Goal: Task Accomplishment & Management: Manage account settings

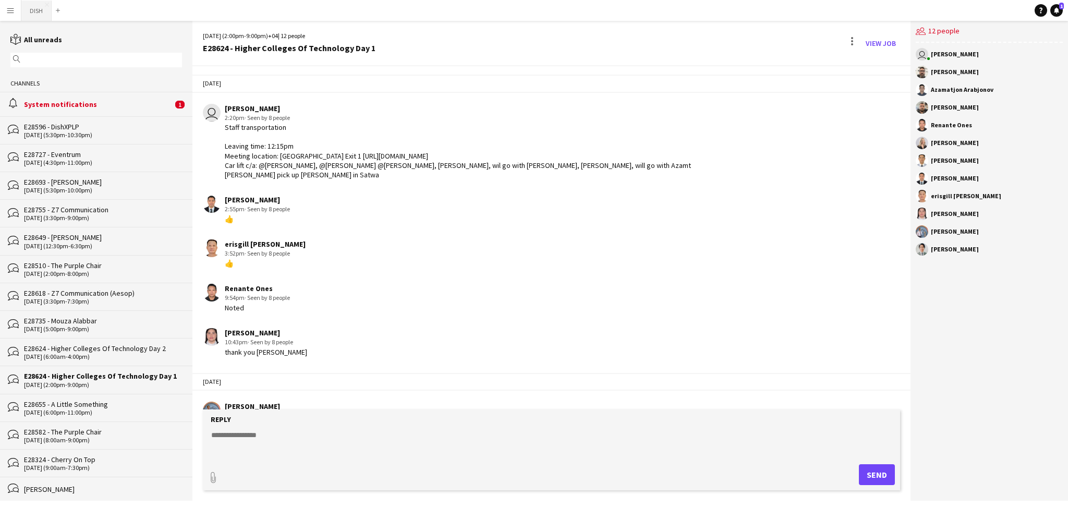
click at [35, 16] on button "DISH Close" at bounding box center [36, 11] width 30 height 20
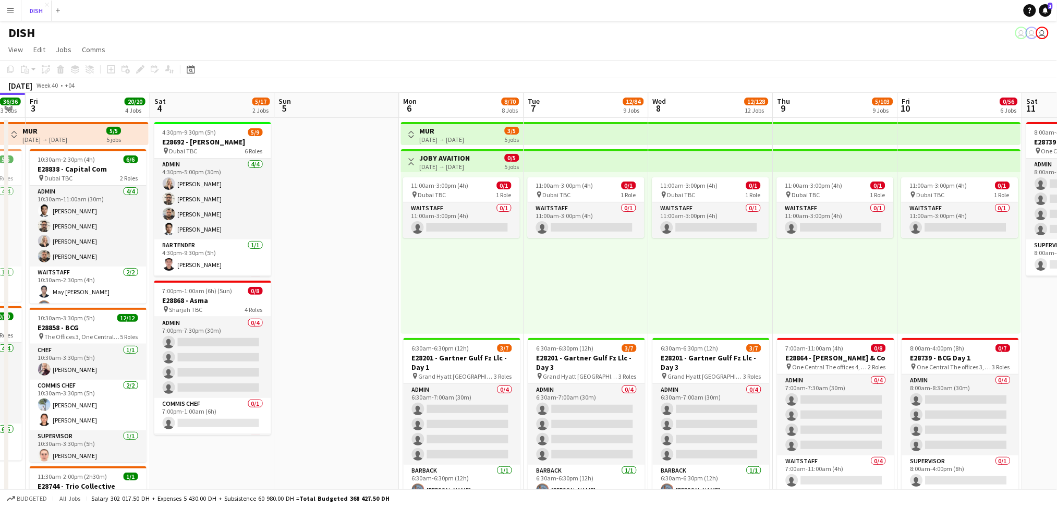
scroll to position [0, 475]
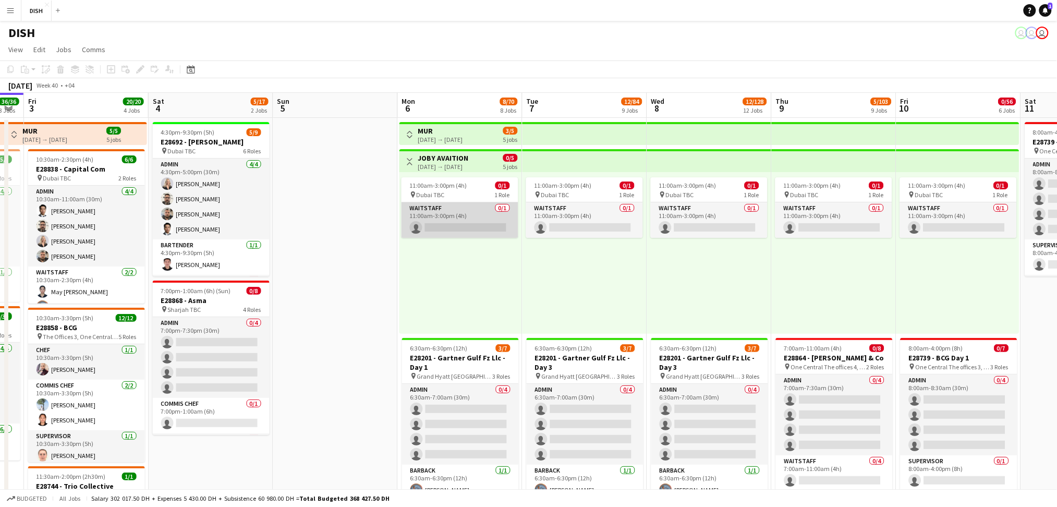
click at [489, 220] on app-card-role "Waitstaff 0/1 11:00am-3:00pm (4h) single-neutral-actions" at bounding box center [460, 219] width 117 height 35
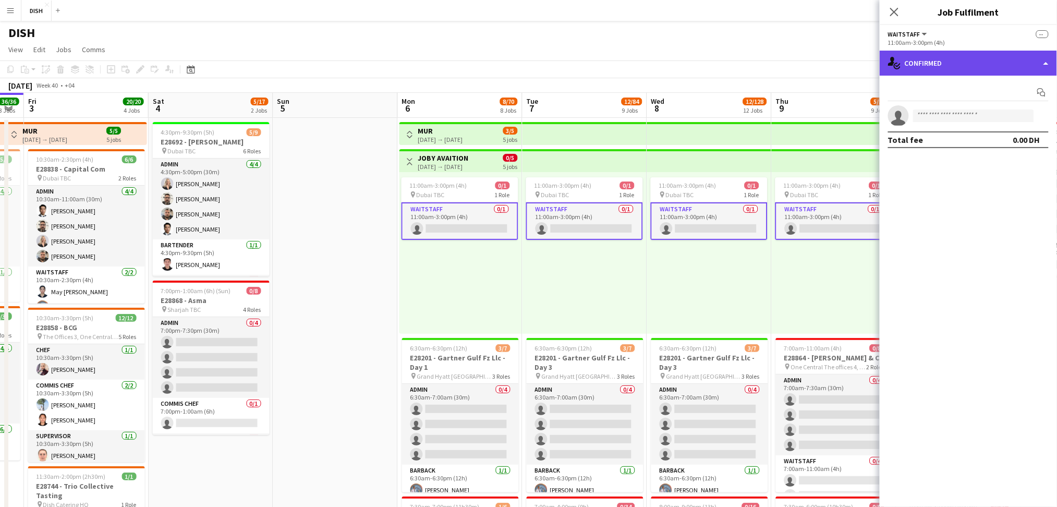
click at [969, 58] on div "single-neutral-actions-check-2 Confirmed" at bounding box center [968, 63] width 177 height 25
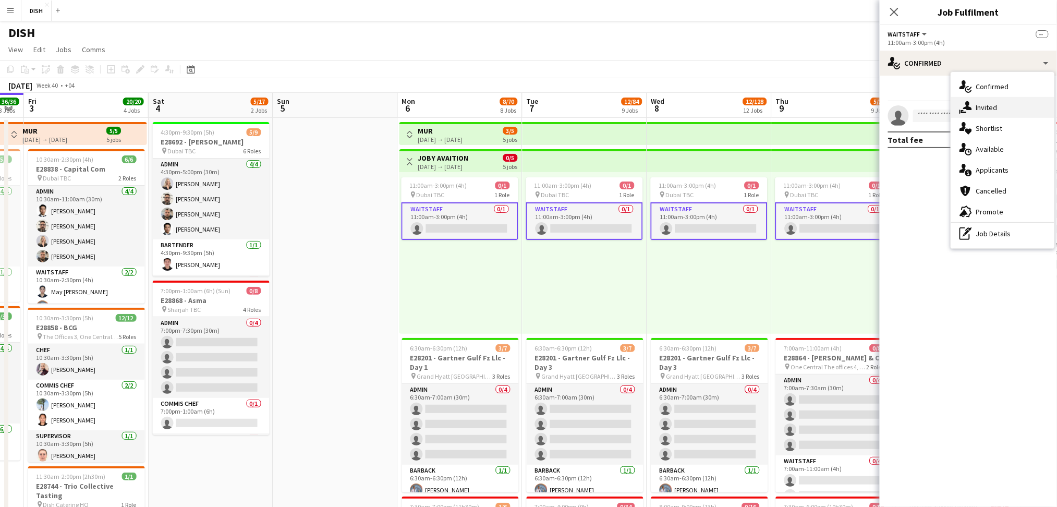
click at [980, 103] on span "Invited" at bounding box center [986, 107] width 21 height 9
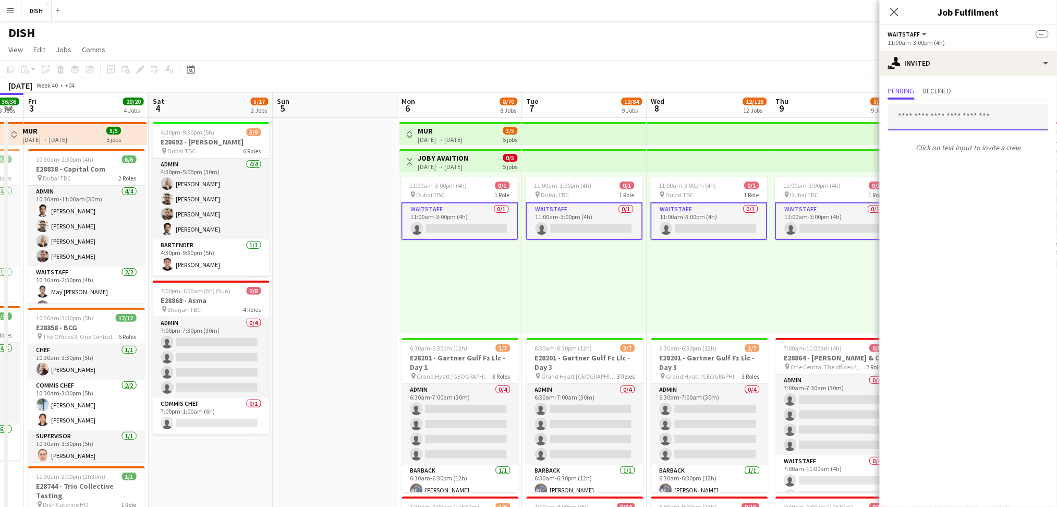
click at [917, 114] on input "text" at bounding box center [968, 117] width 161 height 26
type input "******"
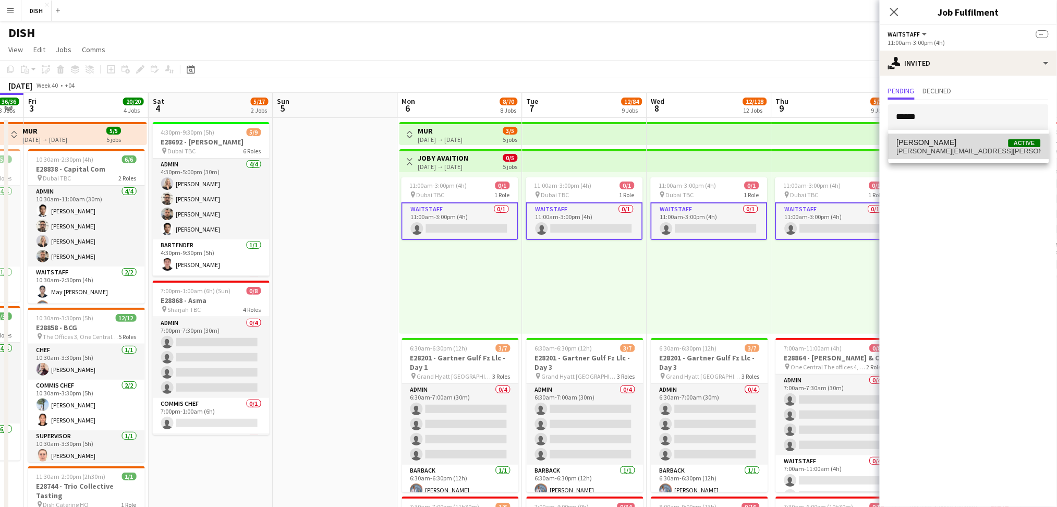
click at [950, 146] on span "[PERSON_NAME]" at bounding box center [927, 142] width 60 height 9
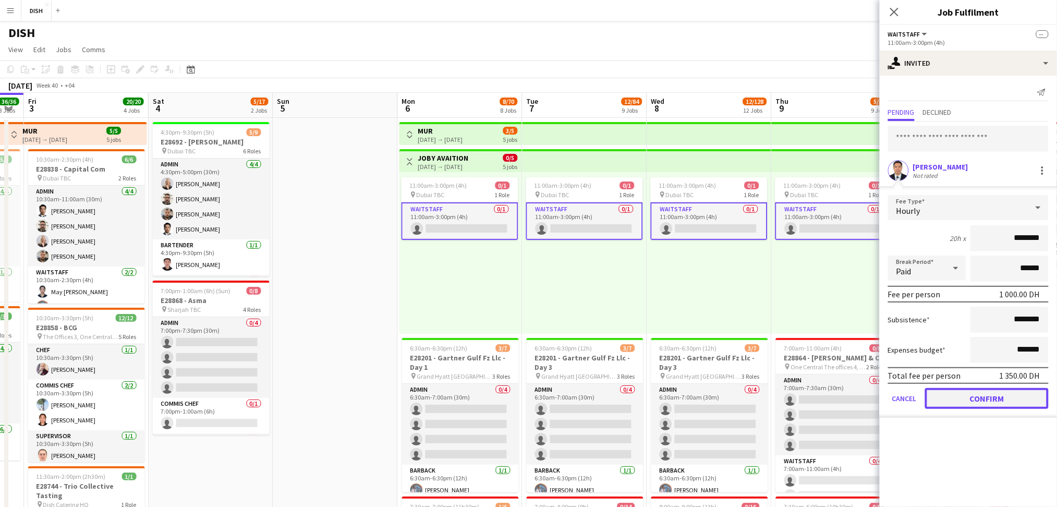
click at [1023, 401] on button "Confirm" at bounding box center [987, 398] width 124 height 21
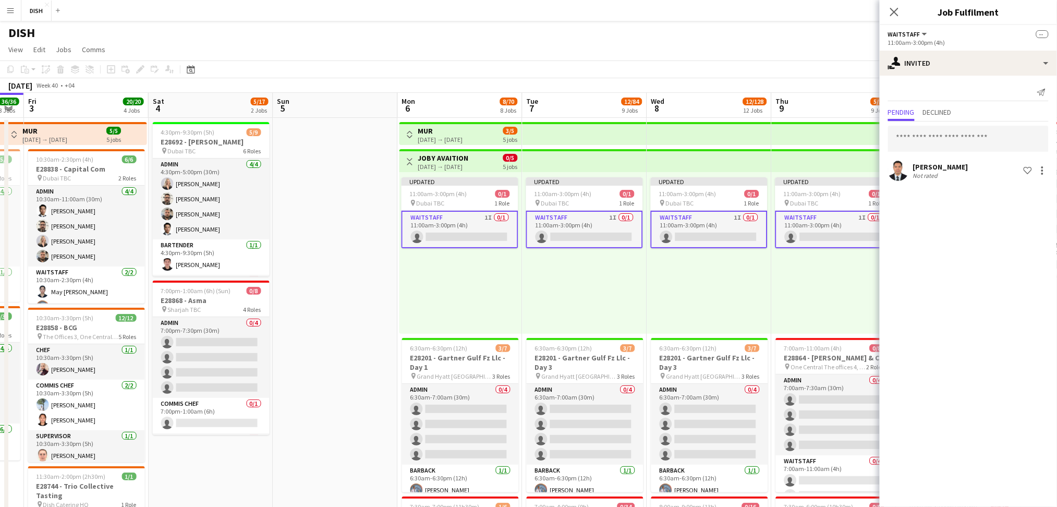
click at [728, 299] on div "Updated 11:00am-3:00pm (4h) 0/1 pin Dubai TBC 1 Role Waitstaff 1I 0/1 11:00am-3…" at bounding box center [709, 253] width 125 height 162
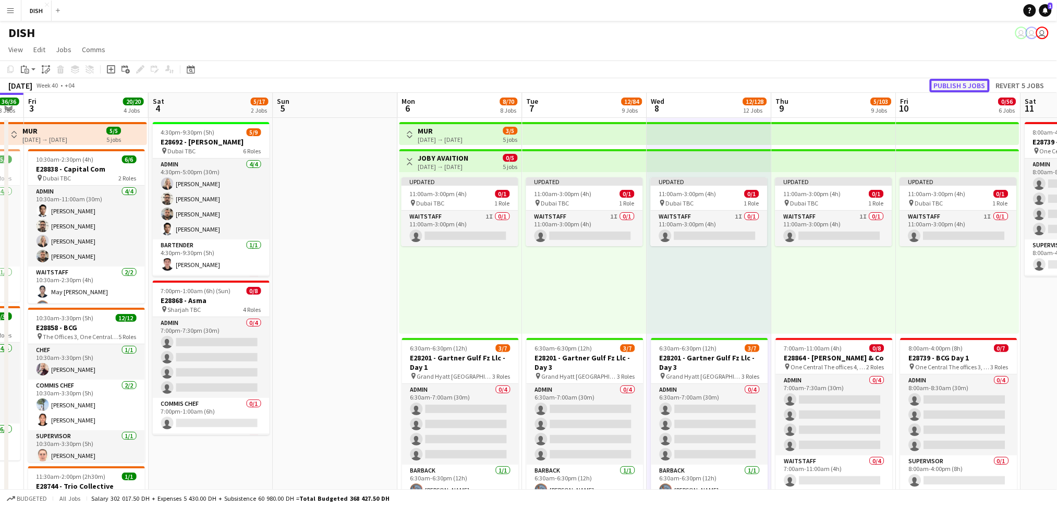
click at [946, 84] on button "Publish 5 jobs" at bounding box center [960, 86] width 60 height 14
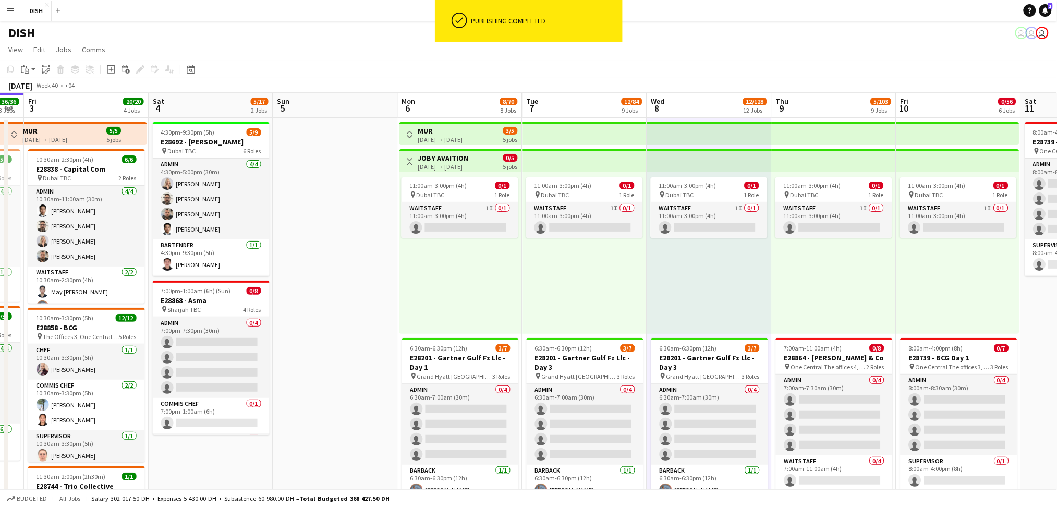
click at [408, 135] on app-icon "Toggle View" at bounding box center [409, 134] width 7 height 7
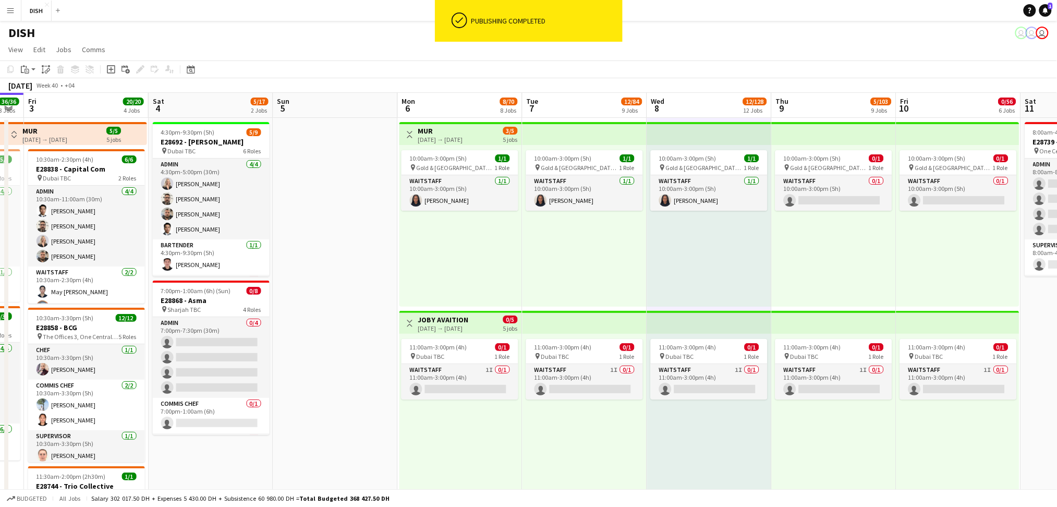
click at [408, 137] on app-icon "Toggle View" at bounding box center [409, 134] width 7 height 7
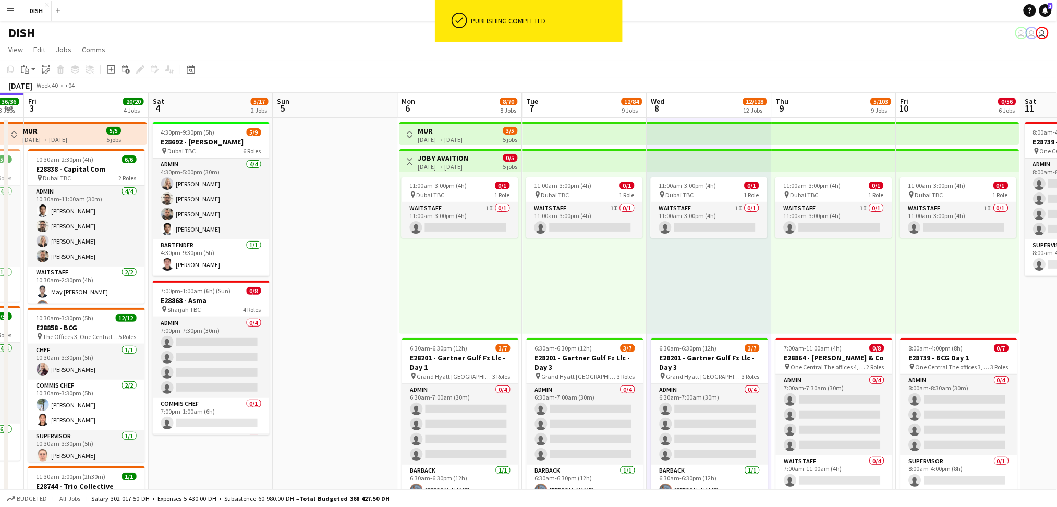
click at [411, 167] on button "Toggle View" at bounding box center [410, 161] width 13 height 13
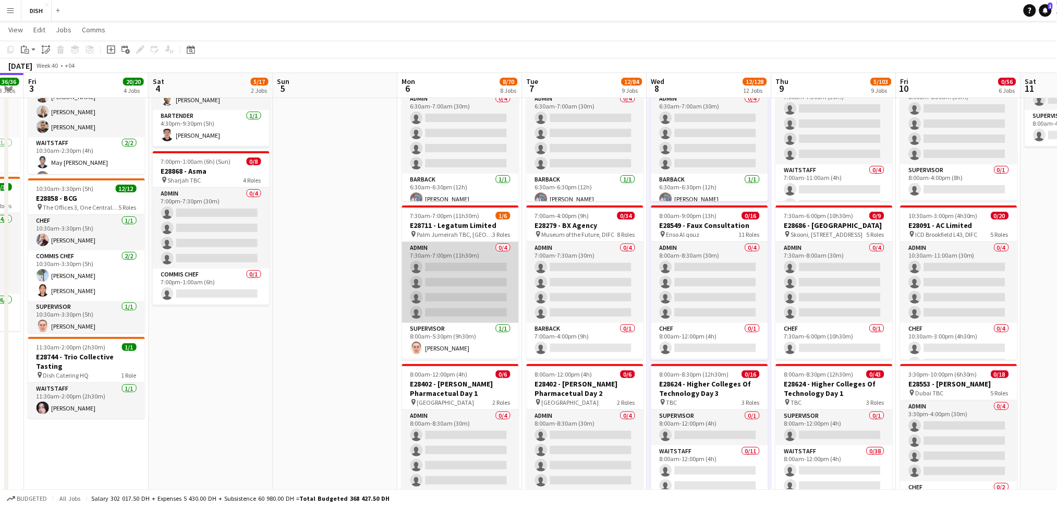
scroll to position [34, 0]
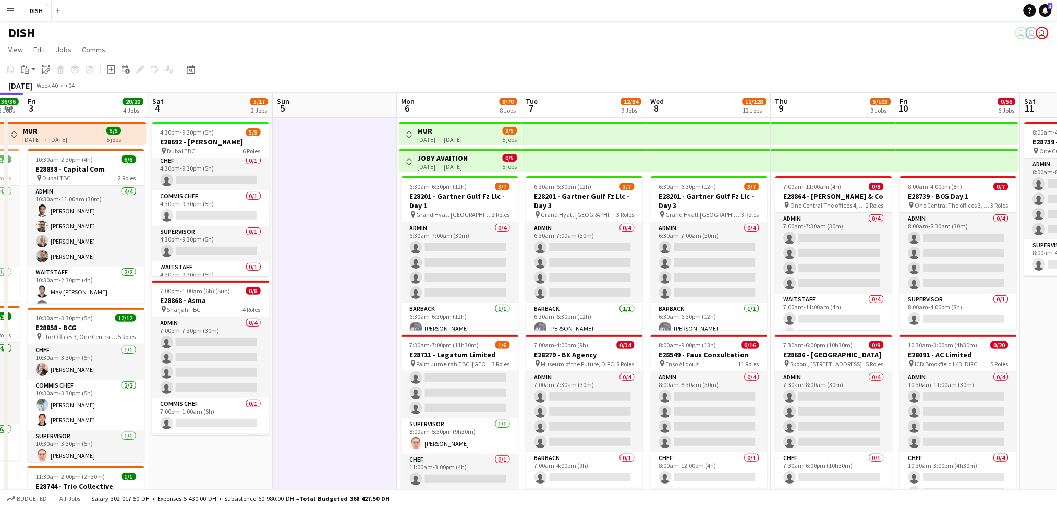
scroll to position [113, 0]
